Goal: Task Accomplishment & Management: Manage account settings

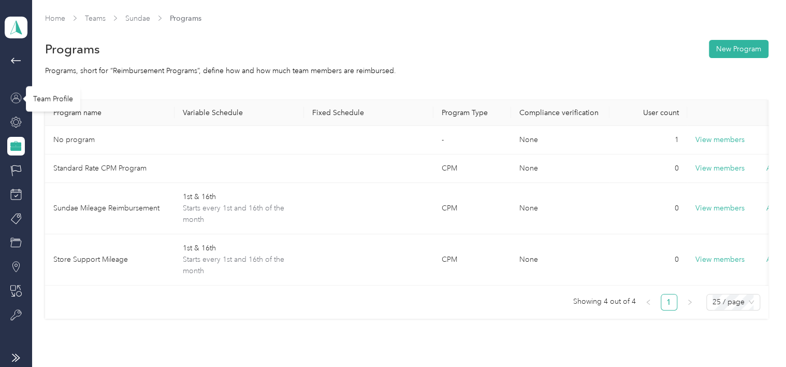
click at [17, 98] on icon at bounding box center [16, 100] width 8 height 4
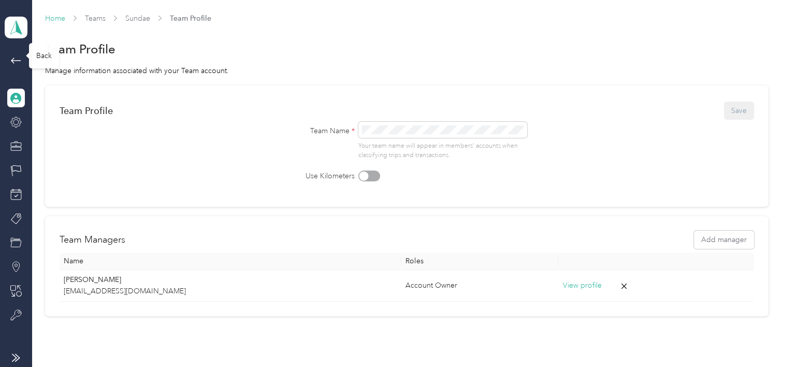
click at [56, 19] on link "Home" at bounding box center [55, 18] width 20 height 9
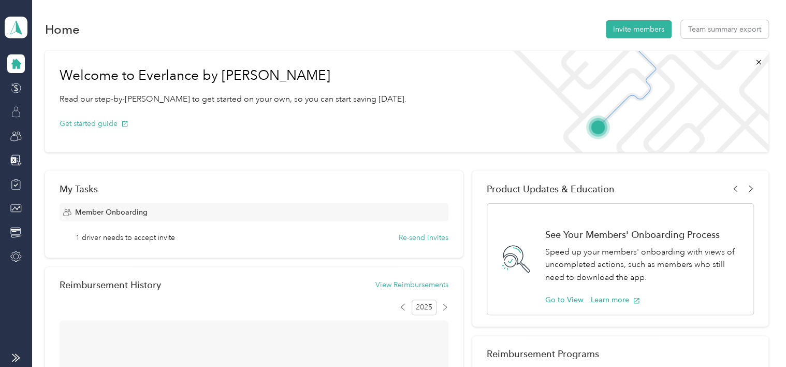
click at [18, 110] on icon at bounding box center [15, 111] width 11 height 11
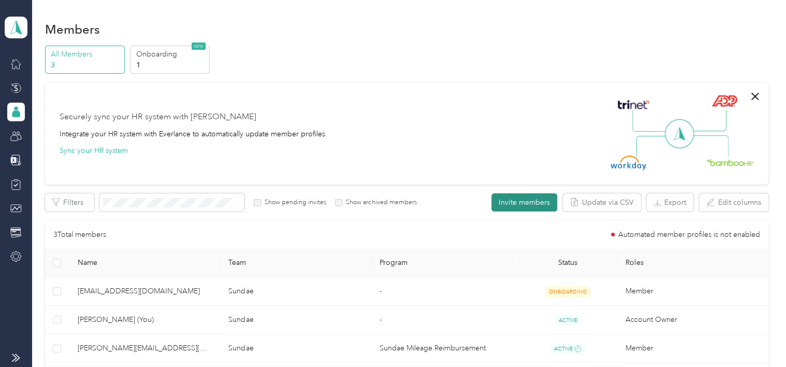
click at [520, 198] on button "Invite members" at bounding box center [525, 202] width 66 height 18
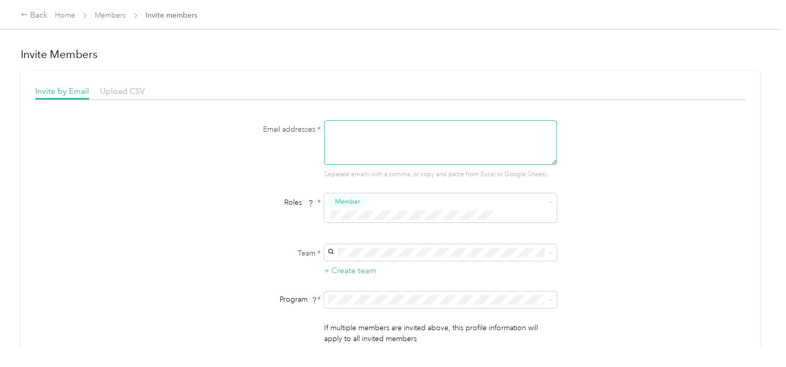
click at [376, 135] on textarea at bounding box center [440, 142] width 233 height 45
type textarea "[PERSON_NAME][EMAIL_ADDRESS][DOMAIN_NAME]"
click at [371, 256] on span "Sundae (Main organization)" at bounding box center [374, 256] width 89 height 9
click at [392, 227] on span "Store Support Mileage (CPM)" at bounding box center [378, 231] width 96 height 9
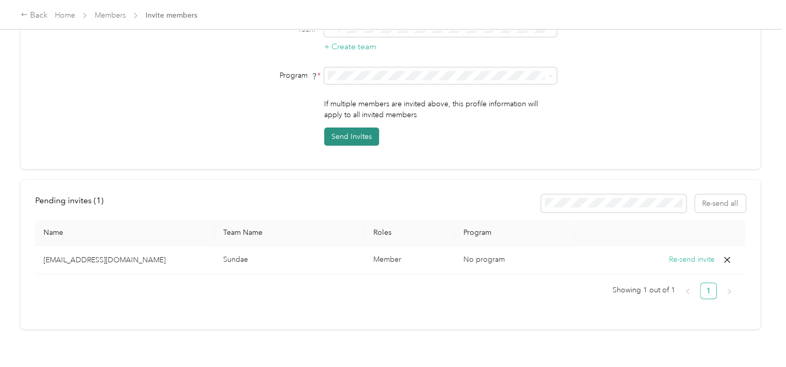
click at [348, 127] on button "Send Invites" at bounding box center [351, 136] width 55 height 18
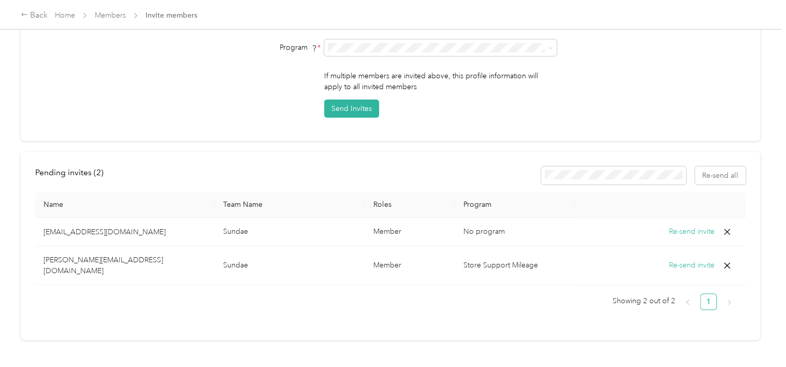
scroll to position [0, 0]
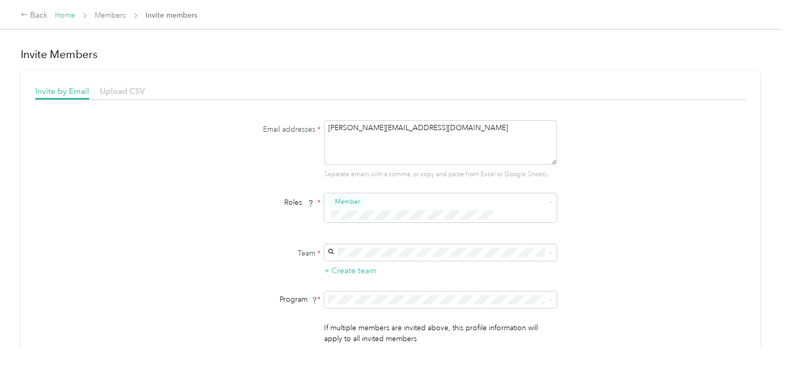
click at [56, 11] on link "Home" at bounding box center [65, 15] width 20 height 9
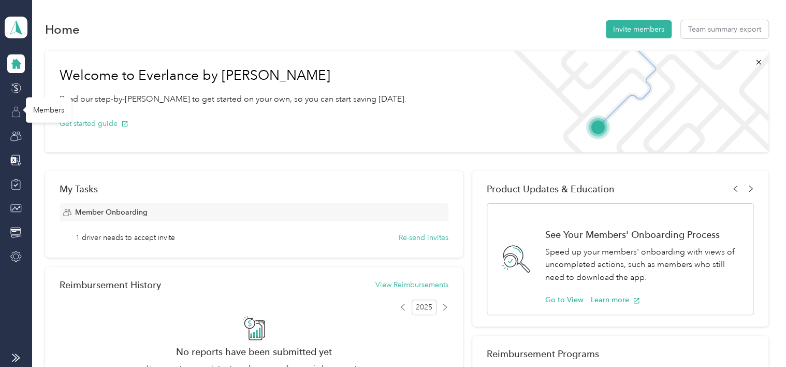
click at [17, 112] on icon at bounding box center [15, 111] width 11 height 11
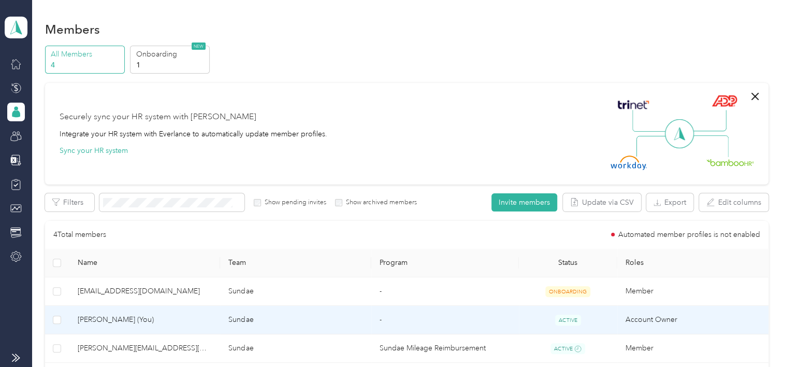
scroll to position [174, 0]
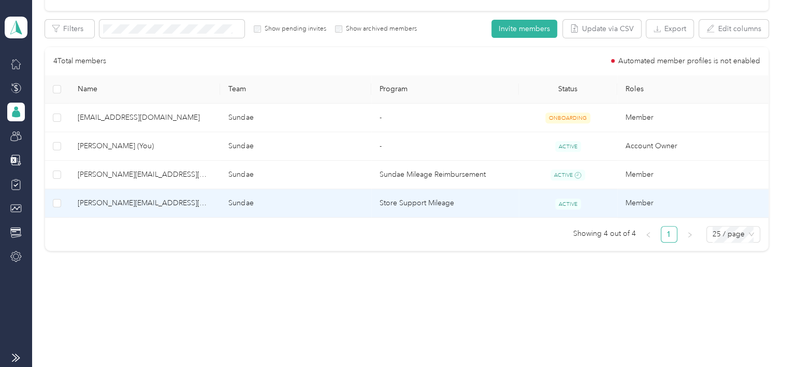
click at [108, 203] on span "[PERSON_NAME][EMAIL_ADDRESS][DOMAIN_NAME]" at bounding box center [145, 202] width 135 height 11
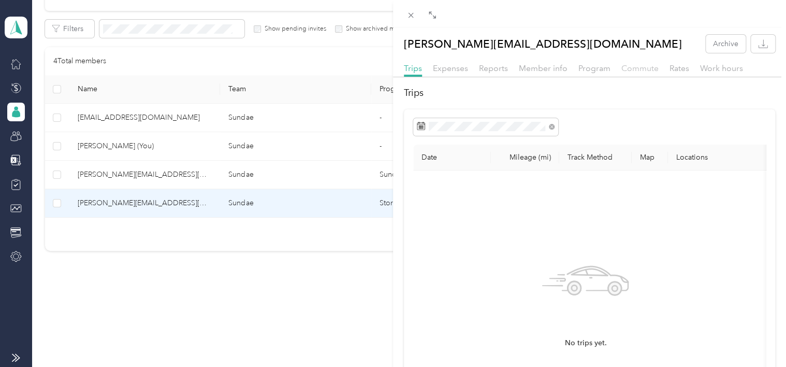
click at [649, 68] on span "Commute" at bounding box center [640, 68] width 37 height 10
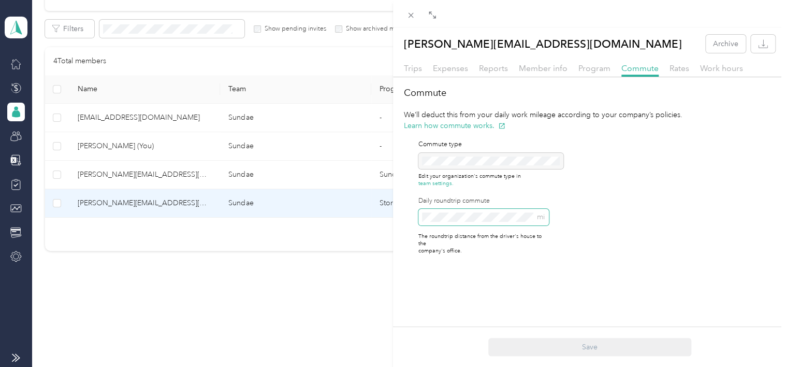
click at [396, 218] on div "Commute We’ll deduct this from your daily work mileage according to your compan…" at bounding box center [589, 174] width 393 height 177
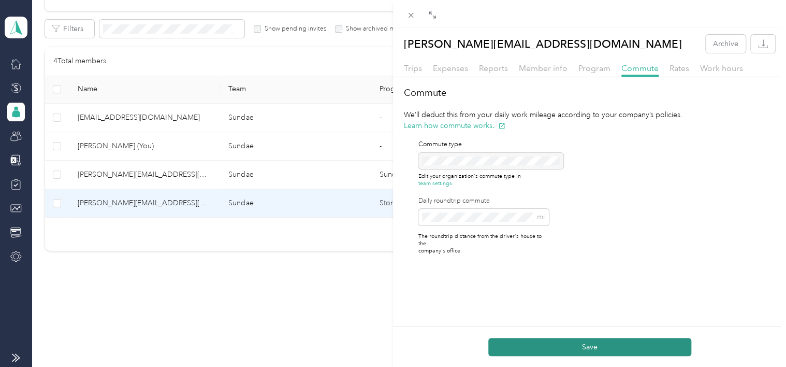
click at [547, 346] on button "Save" at bounding box center [589, 347] width 203 height 18
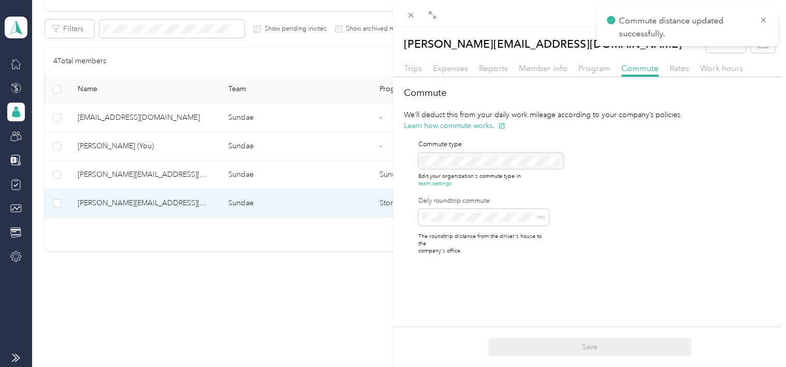
click at [334, 305] on div "[PERSON_NAME][EMAIL_ADDRESS][DOMAIN_NAME] Archive Trips Expenses Reports Member…" at bounding box center [393, 183] width 786 height 367
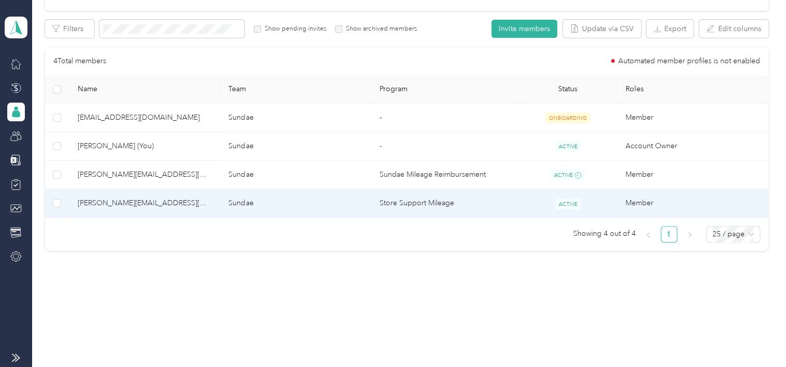
click at [80, 202] on span "[PERSON_NAME][EMAIL_ADDRESS][DOMAIN_NAME]" at bounding box center [145, 202] width 135 height 11
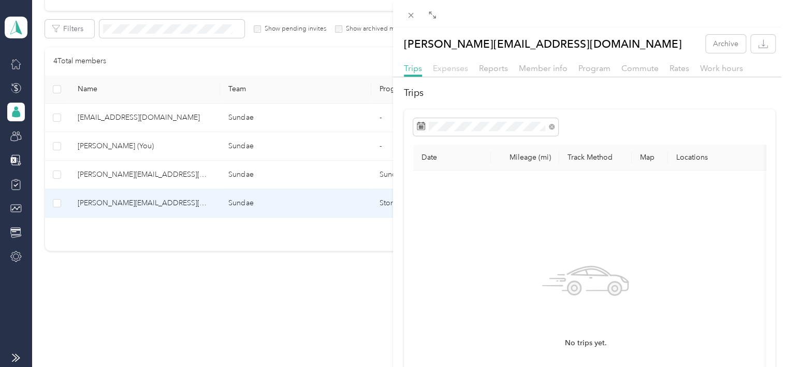
click at [452, 70] on span "Expenses" at bounding box center [450, 68] width 35 height 10
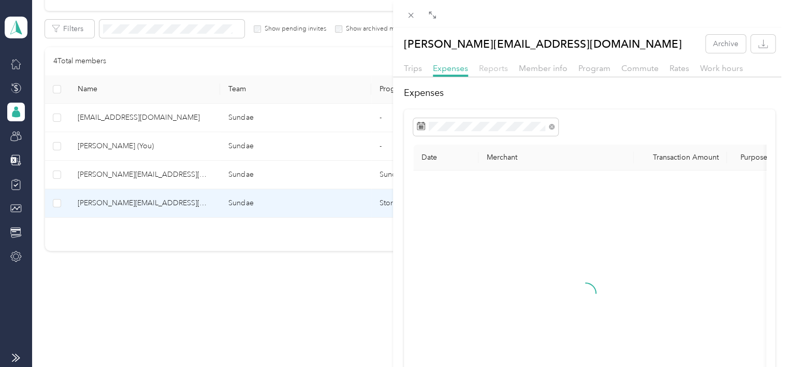
click at [489, 68] on span "Reports" at bounding box center [493, 68] width 29 height 10
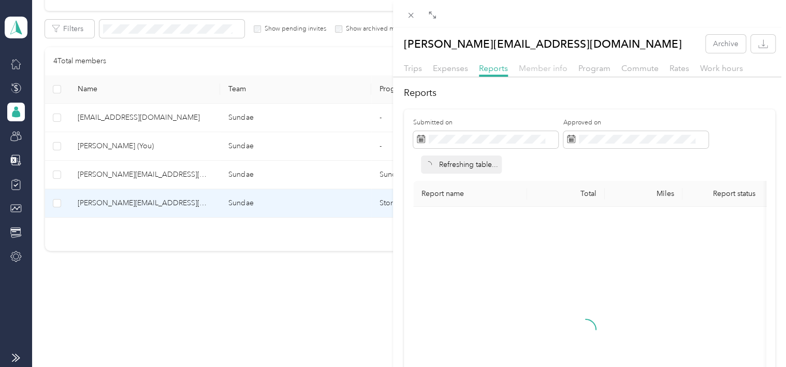
click at [543, 68] on span "Member info" at bounding box center [543, 68] width 49 height 10
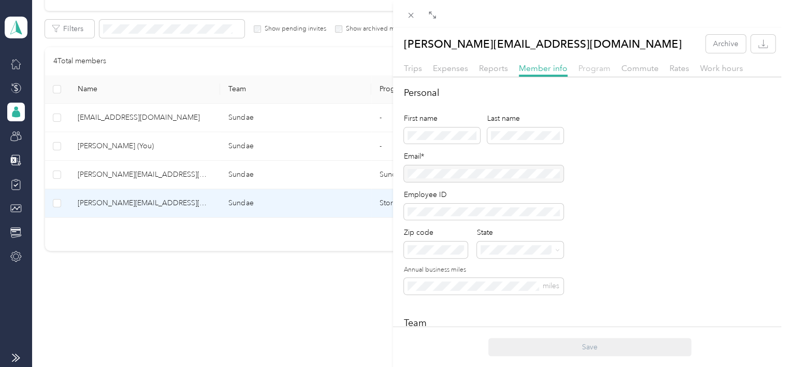
click at [587, 70] on span "Program" at bounding box center [595, 68] width 32 height 10
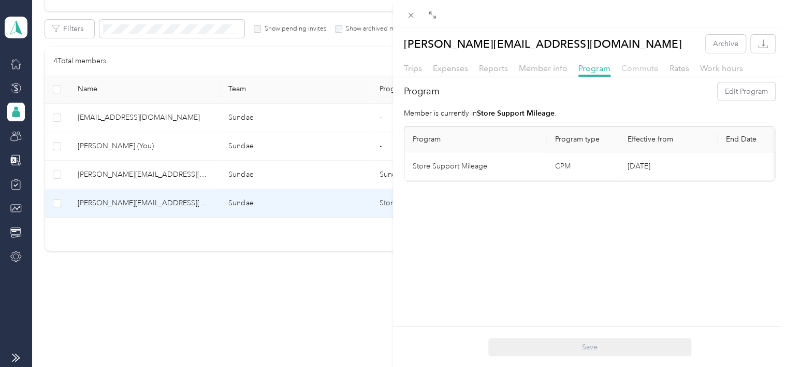
click at [637, 70] on span "Commute" at bounding box center [640, 68] width 37 height 10
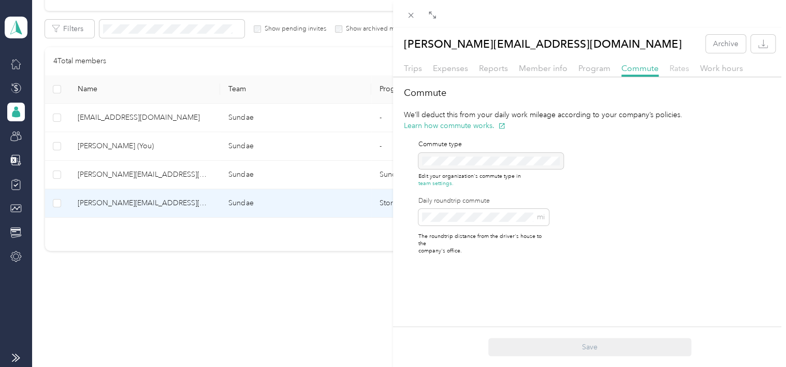
click at [671, 70] on span "Rates" at bounding box center [680, 68] width 20 height 10
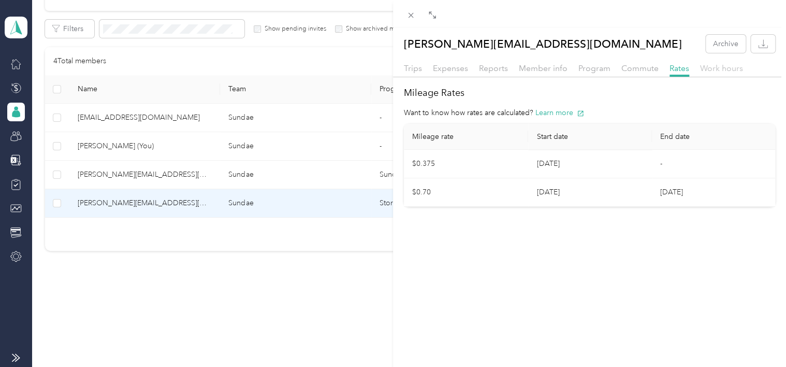
click at [719, 70] on span "Work hours" at bounding box center [721, 68] width 43 height 10
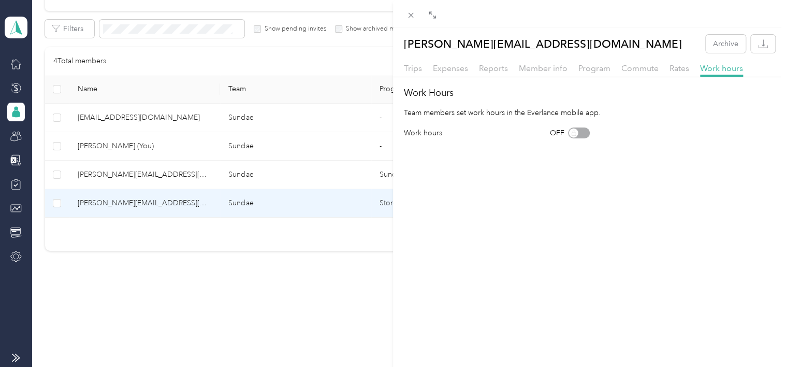
click at [666, 73] on div "Trips Expenses Reports Member info Program Commute Rates Work hours" at bounding box center [589, 69] width 393 height 15
click at [655, 71] on span "Commute" at bounding box center [640, 68] width 37 height 10
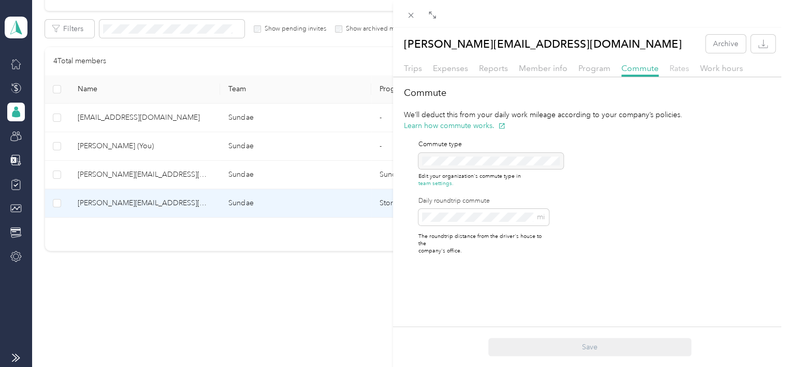
click at [680, 71] on span "Rates" at bounding box center [680, 68] width 20 height 10
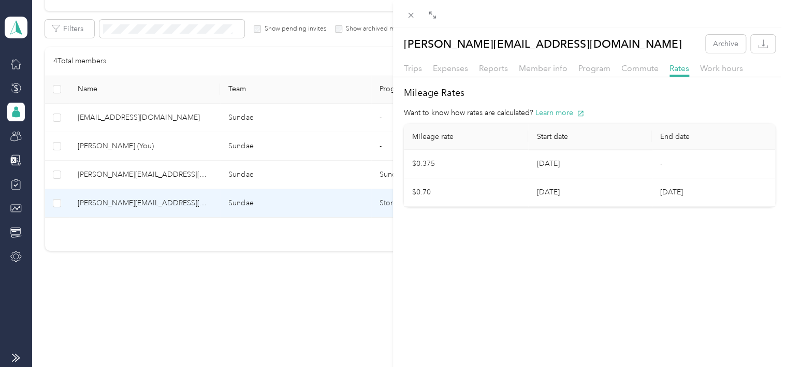
click at [211, 291] on div "[PERSON_NAME][EMAIL_ADDRESS][DOMAIN_NAME] Archive Trips Expenses Reports Member…" at bounding box center [393, 183] width 786 height 367
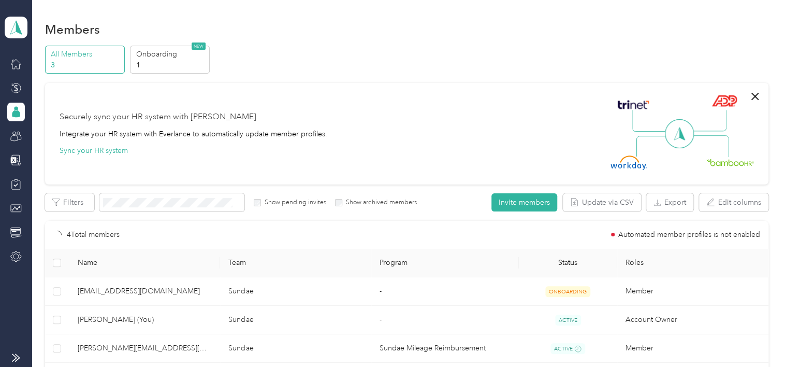
scroll to position [145, 0]
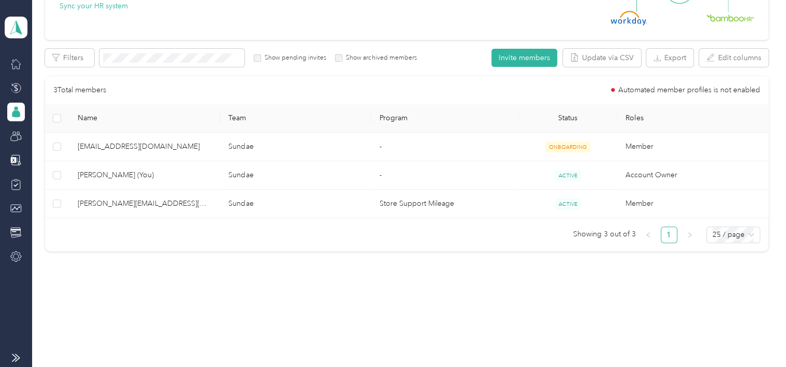
click at [450, 296] on div "Members All Members 3 Onboarding 1 NEW Securely sync your HR system with Everla…" at bounding box center [406, 85] width 749 height 461
click at [17, 66] on icon at bounding box center [15, 63] width 11 height 11
